Goal: Task Accomplishment & Management: Manage account settings

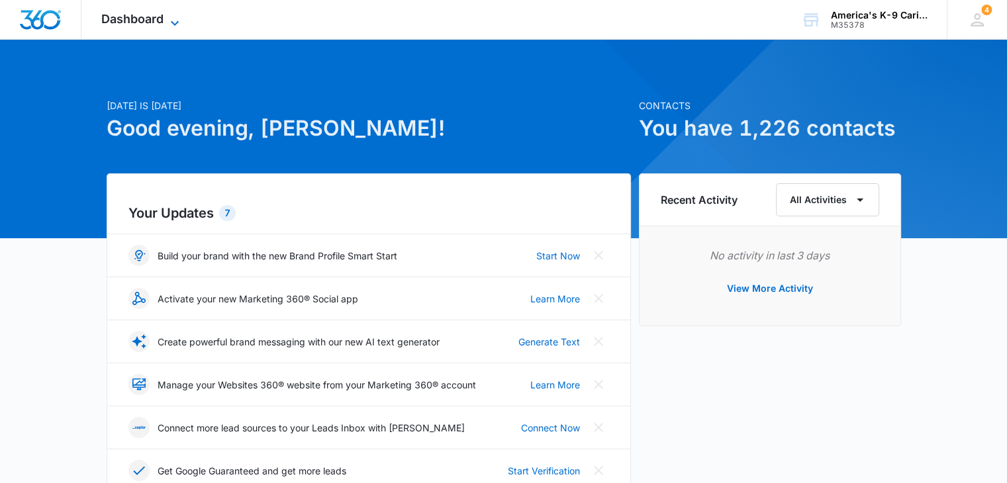
click at [171, 23] on icon at bounding box center [175, 23] width 16 height 16
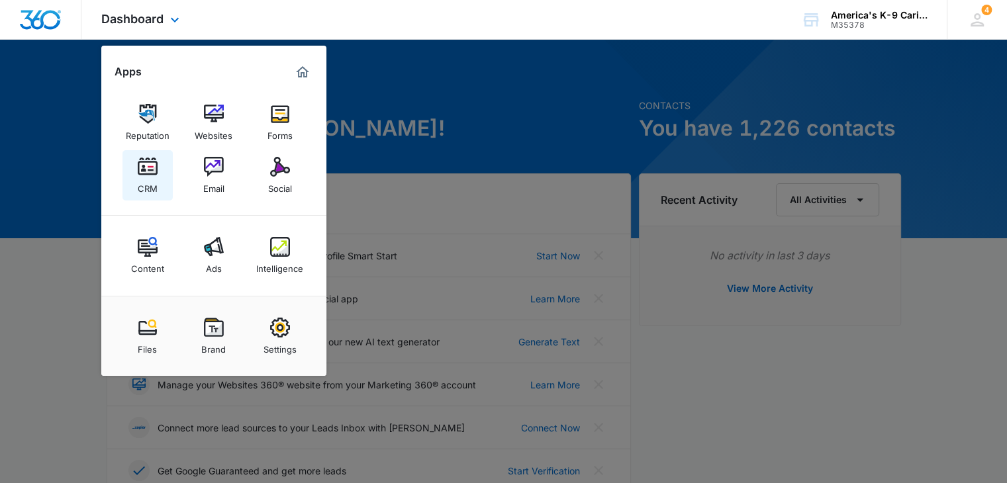
click at [159, 166] on link "CRM" at bounding box center [147, 175] width 50 height 50
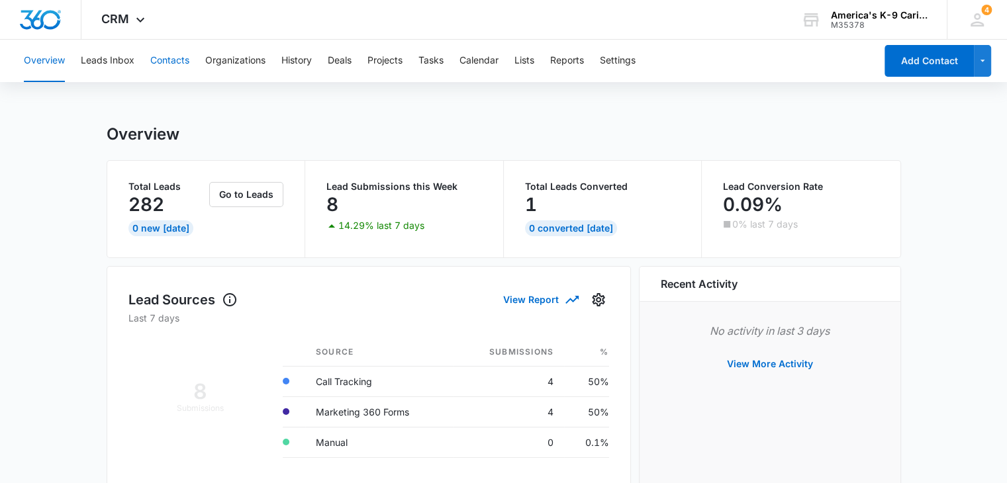
click at [182, 67] on button "Contacts" at bounding box center [169, 61] width 39 height 42
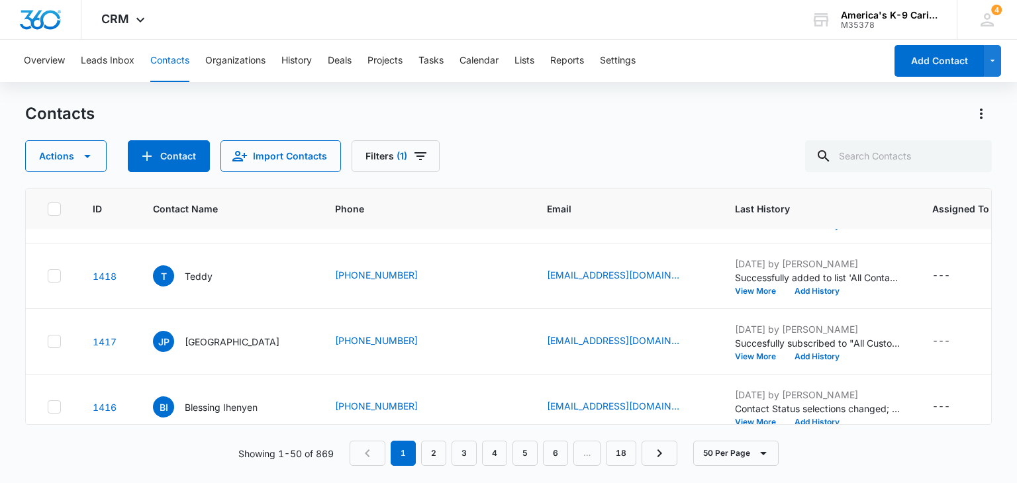
scroll to position [78, 0]
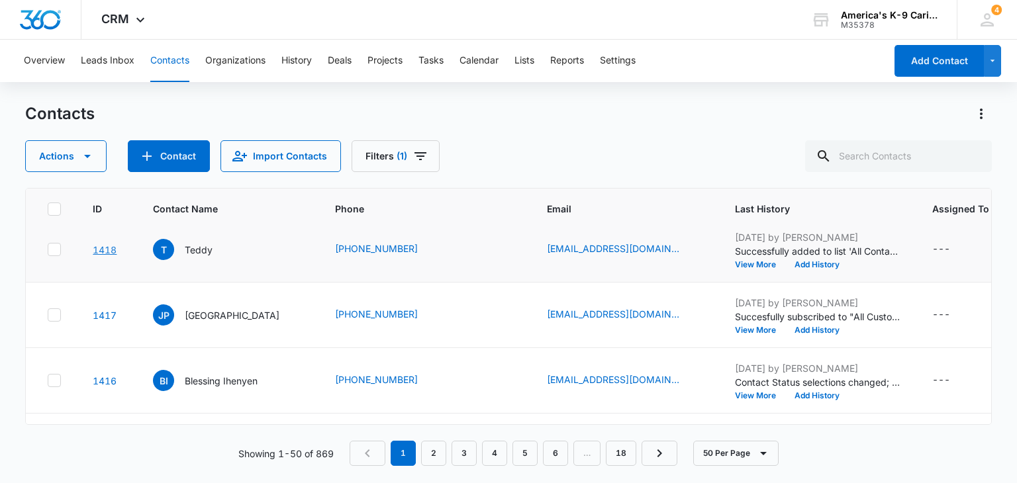
click at [111, 247] on link "1418" at bounding box center [105, 249] width 24 height 11
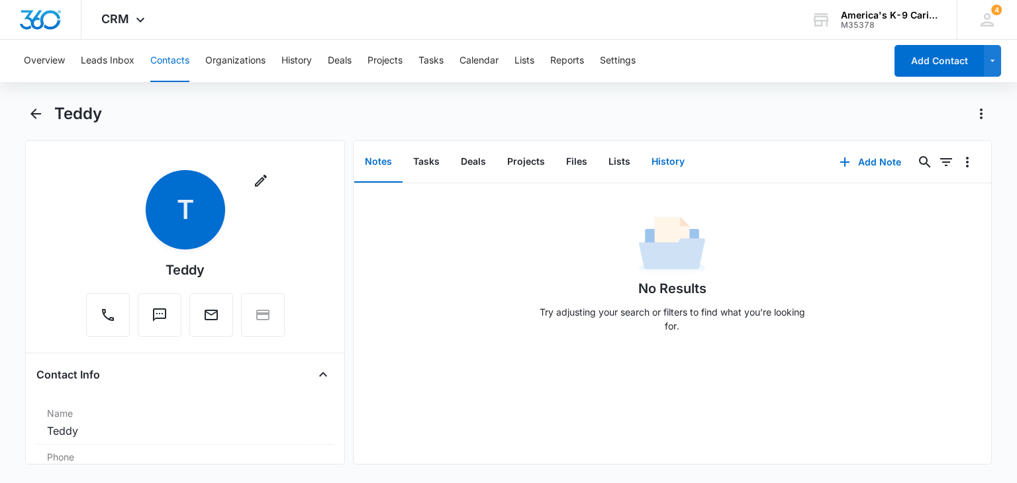
click at [657, 173] on button "History" at bounding box center [668, 162] width 54 height 41
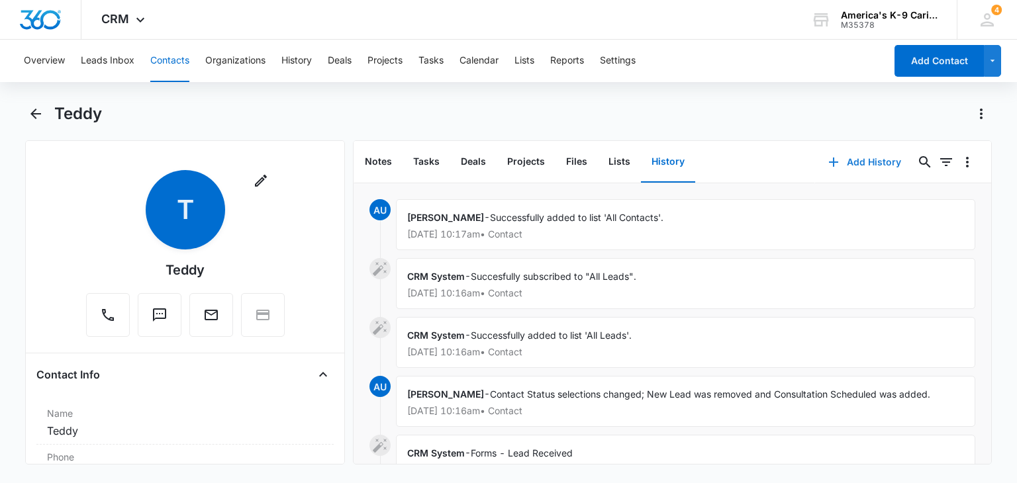
click at [852, 167] on button "Add History" at bounding box center [864, 162] width 99 height 32
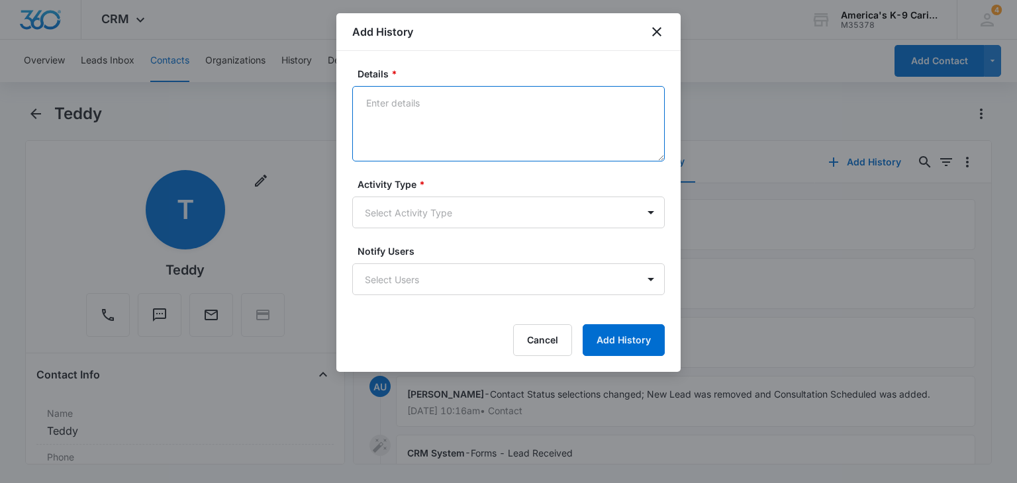
click at [471, 107] on textarea "Details *" at bounding box center [508, 123] width 312 height 75
type textarea "canceled his eval"
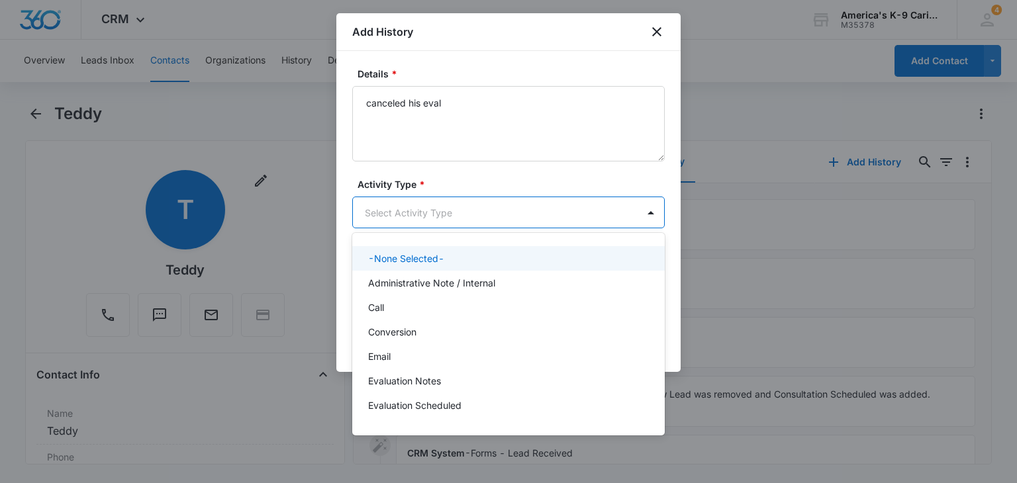
click at [471, 203] on body "CRM Apps Reputation Websites Forms CRM Email Social Content Ads Intelligence Fi…" at bounding box center [508, 241] width 1017 height 483
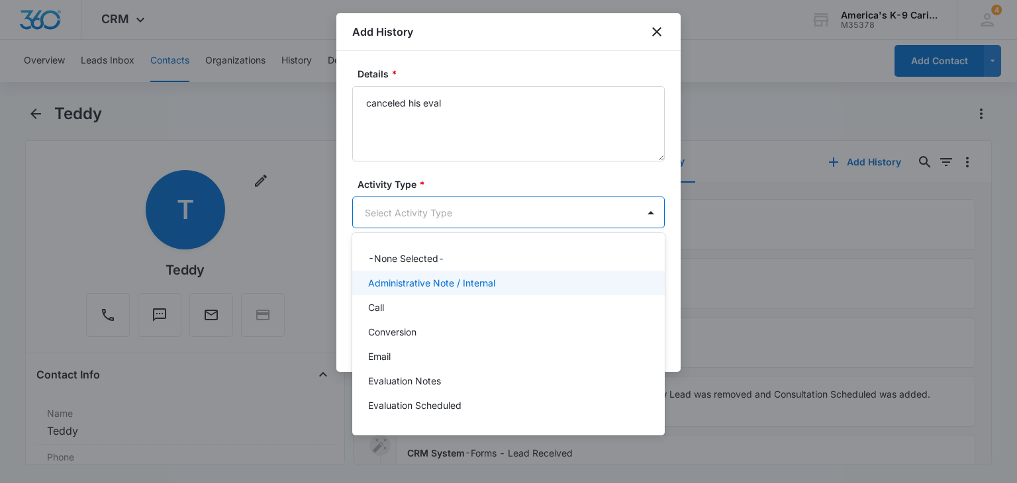
click at [469, 293] on div "Administrative Note / Internal" at bounding box center [508, 283] width 312 height 24
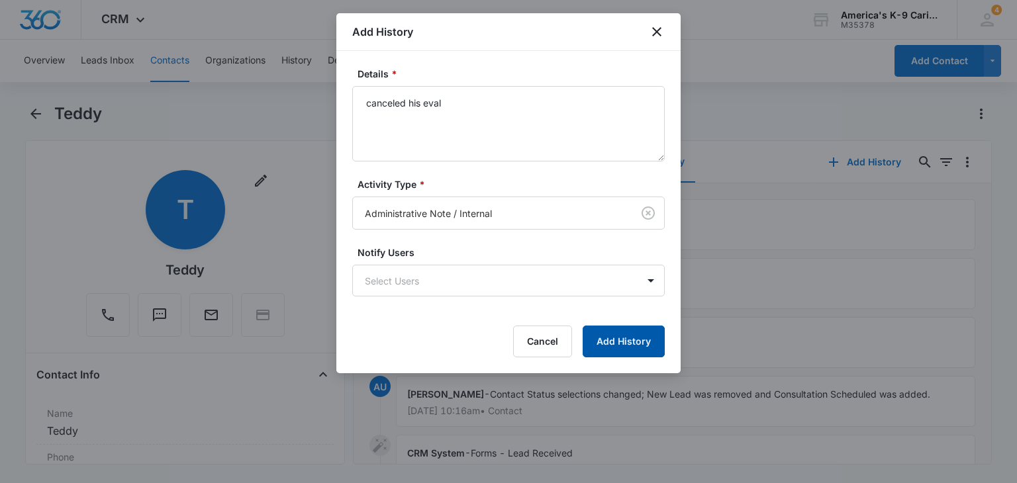
click at [639, 340] on button "Add History" at bounding box center [623, 342] width 82 height 32
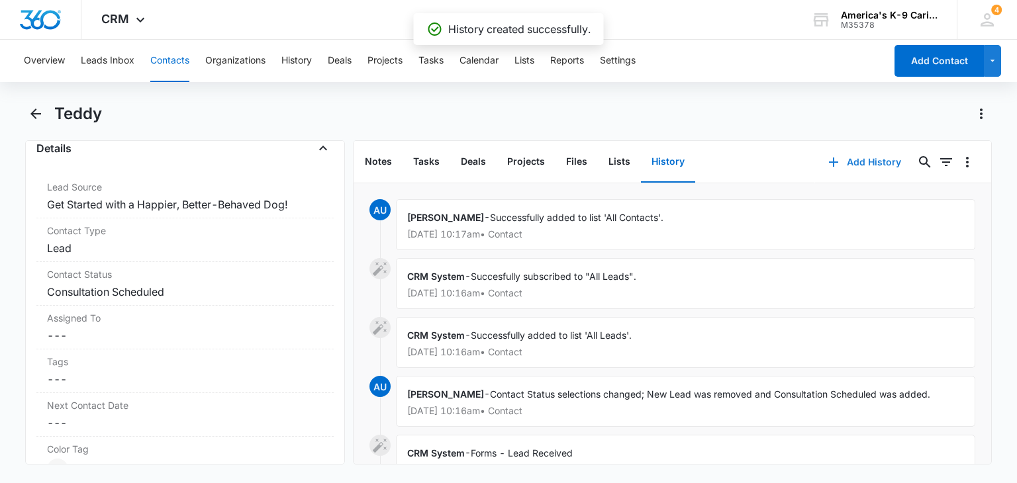
scroll to position [526, 0]
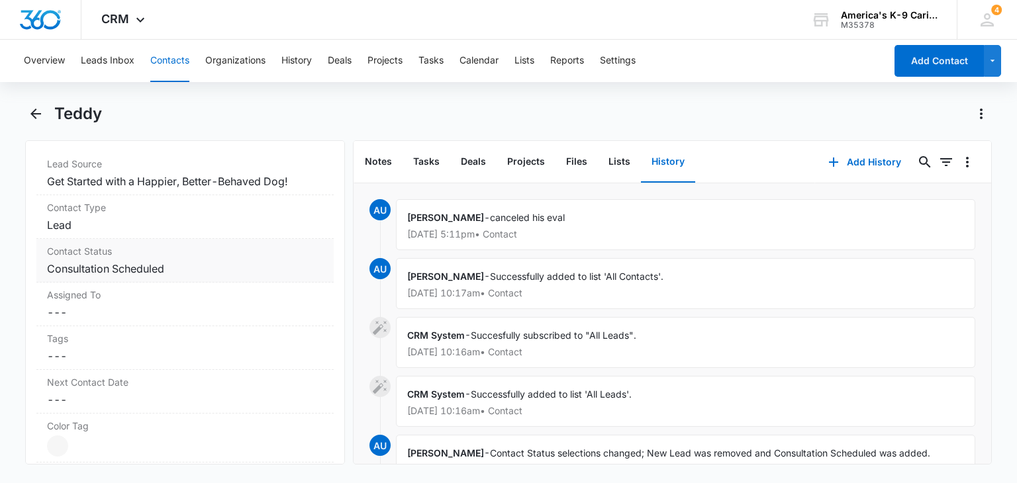
click at [306, 261] on dd "Cancel Save Changes Consultation Scheduled" at bounding box center [184, 269] width 275 height 16
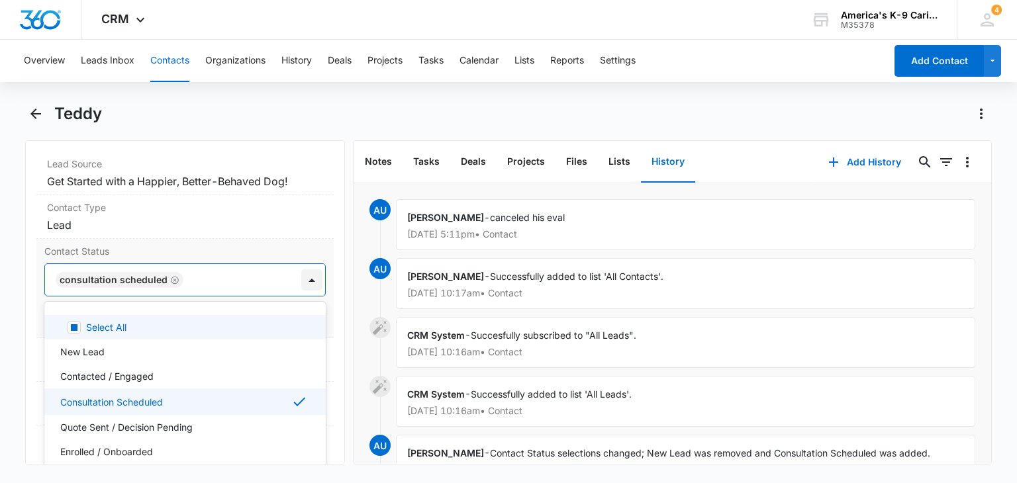
click at [301, 277] on div at bounding box center [311, 279] width 21 height 21
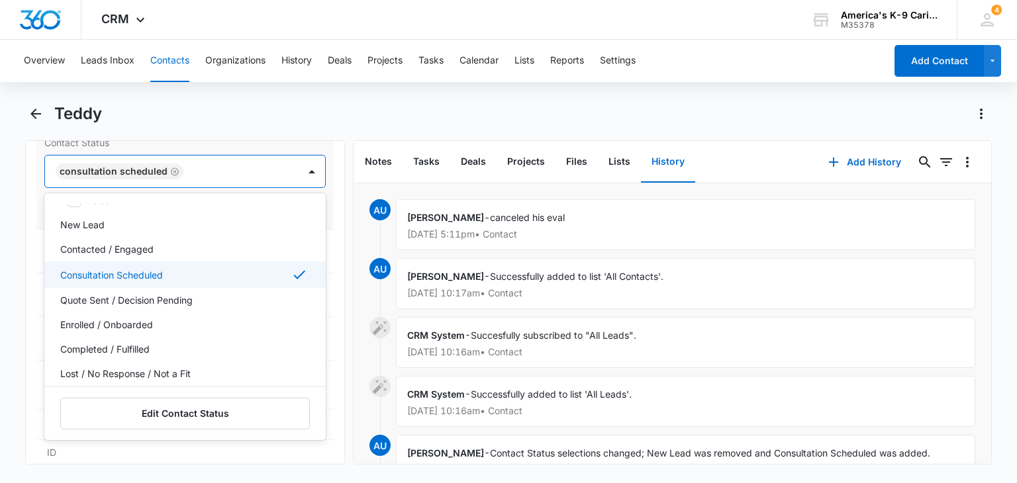
scroll to position [0, 0]
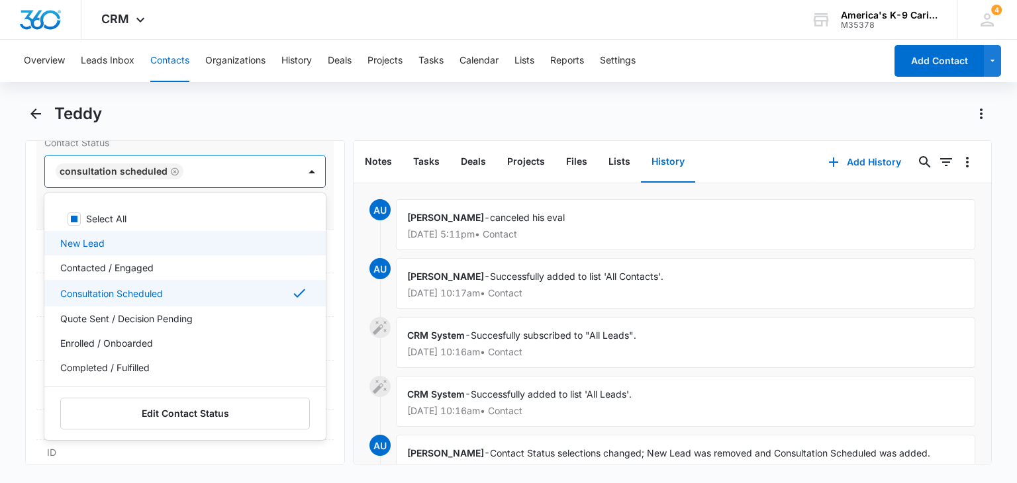
click at [226, 238] on div "New Lead" at bounding box center [183, 243] width 246 height 14
click at [228, 287] on div "Consultation Scheduled" at bounding box center [183, 295] width 246 height 16
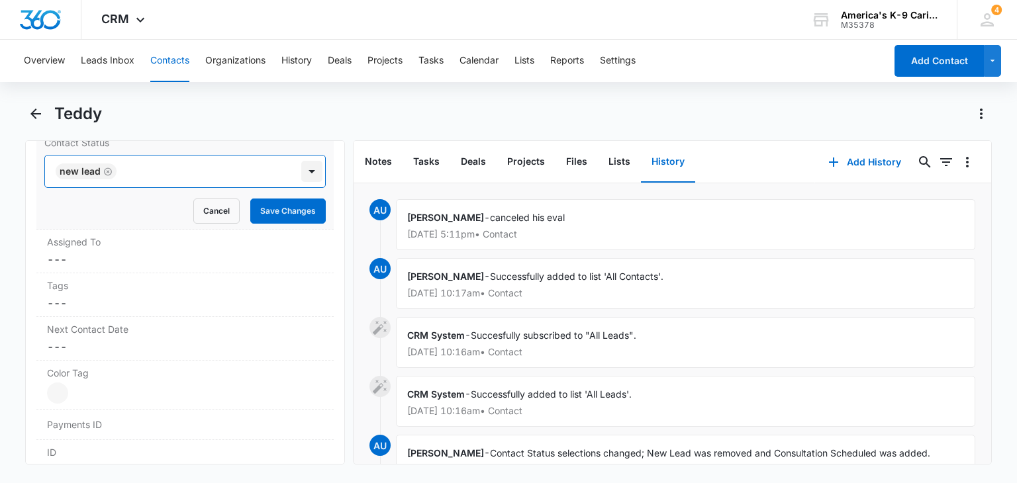
click at [306, 171] on div at bounding box center [311, 171] width 21 height 21
click at [297, 201] on button "Save Changes" at bounding box center [287, 211] width 75 height 25
